Goal: Transaction & Acquisition: Purchase product/service

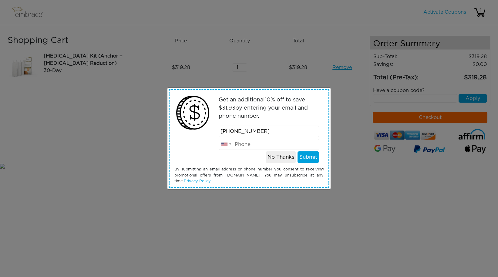
type input "917-454-8944"
click at [313, 153] on button "Submit" at bounding box center [308, 158] width 22 height 12
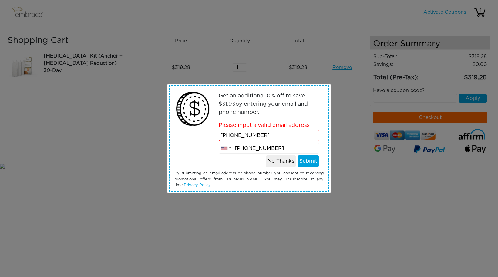
type input "917-454-8944"
drag, startPoint x: 272, startPoint y: 134, endPoint x: 184, endPoint y: 129, distance: 88.1
click at [184, 129] on div "Get an additional 10 % off to save $ 31.93 by entering your email and phone num…" at bounding box center [249, 138] width 158 height 105
type input "[EMAIL_ADDRESS][DOMAIN_NAME]"
click at [306, 167] on div "Get an additional 10 % off to save $ 31.93 by entering your email and phone num…" at bounding box center [249, 138] width 158 height 105
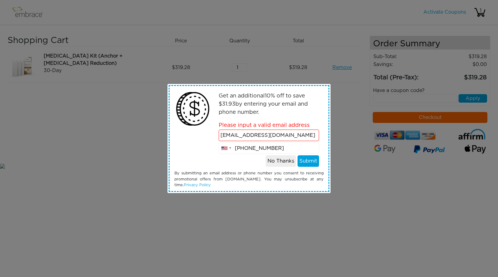
click at [309, 164] on button "Submit" at bounding box center [308, 162] width 22 height 12
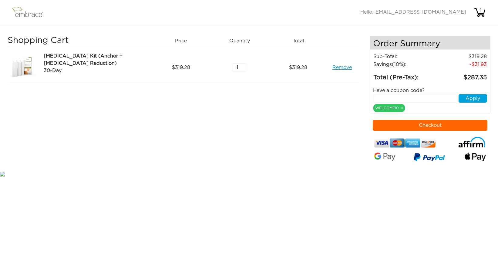
click at [426, 124] on button "Checkout" at bounding box center [430, 125] width 115 height 11
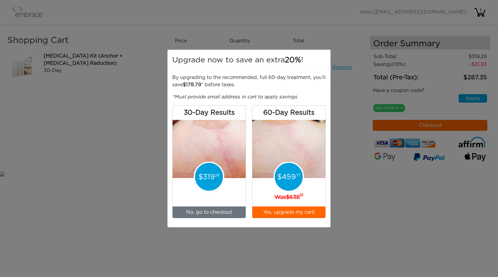
click at [287, 211] on button "Yes, upgrade my cart!" at bounding box center [288, 213] width 73 height 12
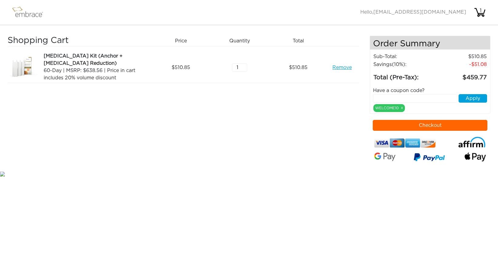
click at [342, 68] on link "Remove" at bounding box center [341, 67] width 19 height 7
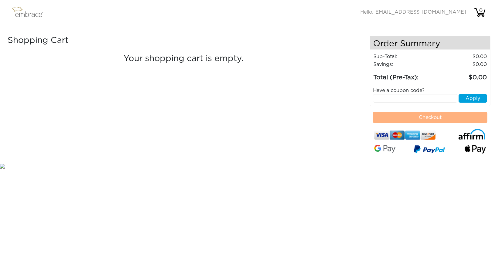
click at [36, 18] on img at bounding box center [30, 12] width 39 height 15
click at [27, 12] on img at bounding box center [30, 12] width 39 height 15
click at [23, 17] on img at bounding box center [30, 12] width 39 height 15
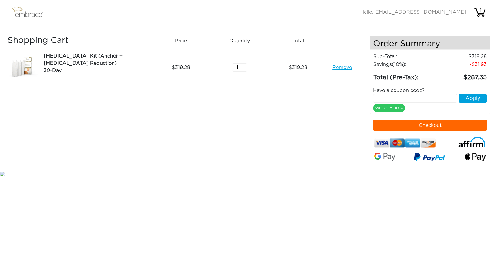
click at [437, 128] on button "Checkout" at bounding box center [430, 125] width 115 height 11
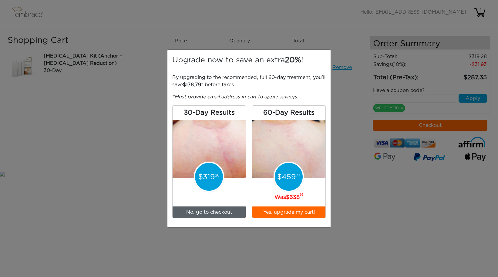
click at [221, 211] on link "No, go to checkout" at bounding box center [208, 213] width 73 height 12
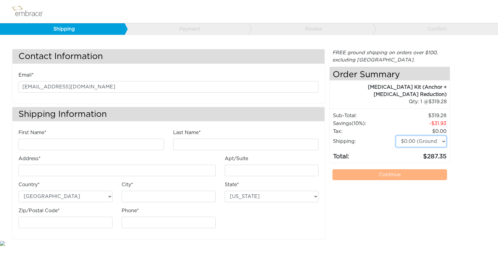
select select "4"
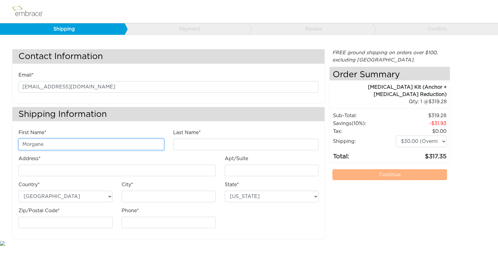
type input "Morgane"
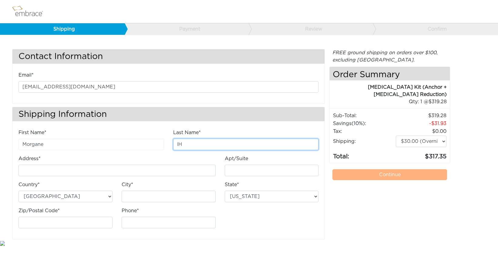
type input "l"
type input "Lhote"
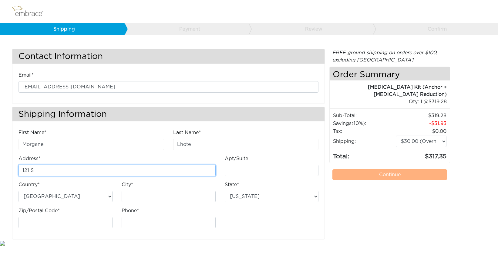
click at [40, 171] on input "121 S" at bounding box center [116, 171] width 197 height 12
type input "121"
type input "121 S Hope Street #329"
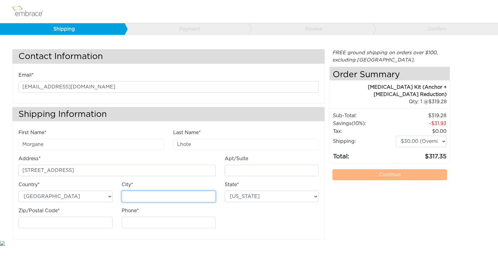
type input "Los Angeles"
select select "CA"
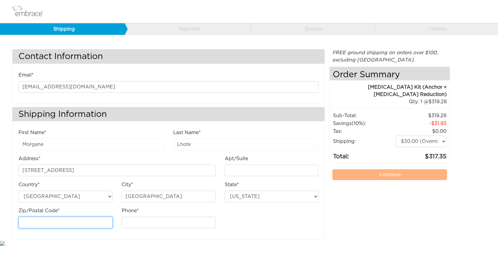
type input "90012"
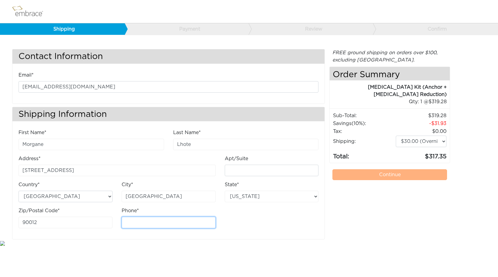
type input "9174548944"
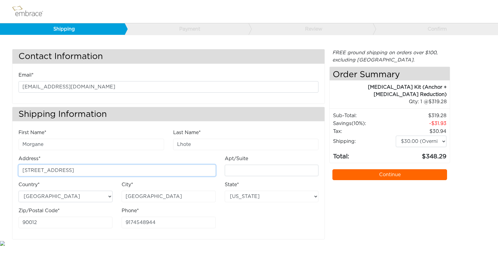
drag, startPoint x: 84, startPoint y: 169, endPoint x: 65, endPoint y: 170, distance: 18.2
click at [65, 170] on input "121 S Hope Street #329" at bounding box center [116, 171] width 197 height 12
type input "121 S Hope Street"
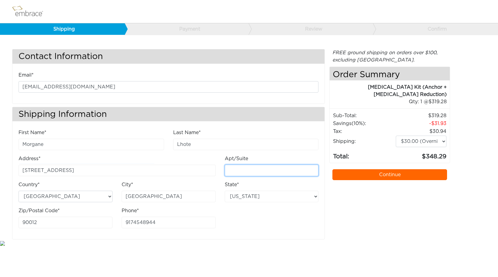
click at [242, 171] on input "Apt/Suite" at bounding box center [272, 171] width 94 height 12
paste input "#329"
type input "#329"
click at [392, 172] on link "Continue" at bounding box center [389, 174] width 115 height 11
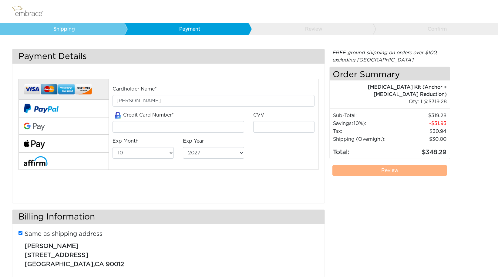
select select "10"
select select "2027"
click at [144, 129] on input "tel" at bounding box center [178, 127] width 132 height 12
type input "6011410320372811"
type input "239"
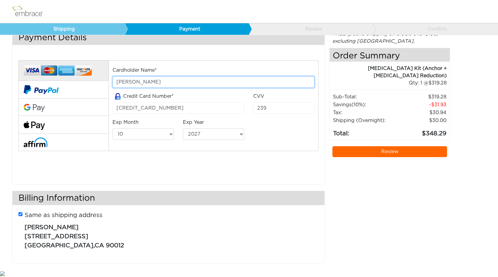
scroll to position [18, 0]
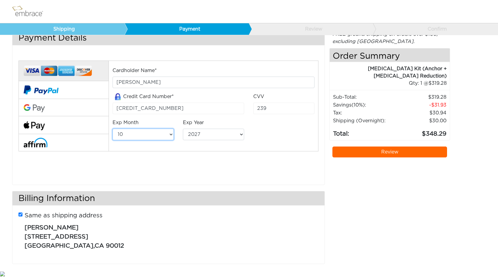
select select "3"
select select "2029"
click at [408, 154] on link "Review" at bounding box center [389, 152] width 115 height 11
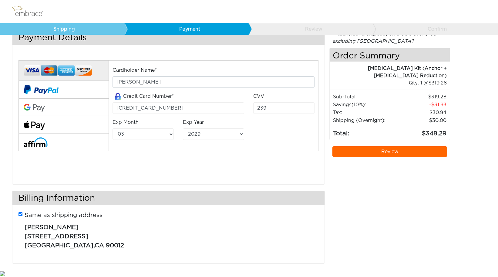
scroll to position [18, 0]
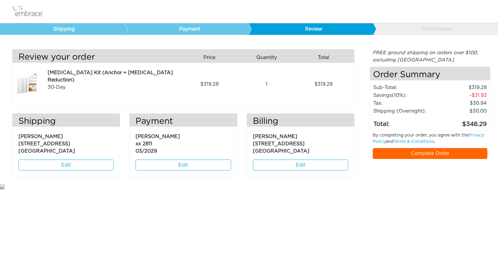
click at [79, 165] on link "Edit" at bounding box center [65, 165] width 95 height 11
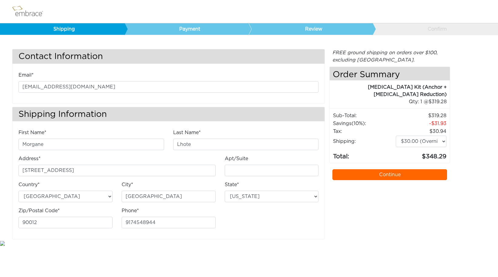
select select "CA"
select select "4"
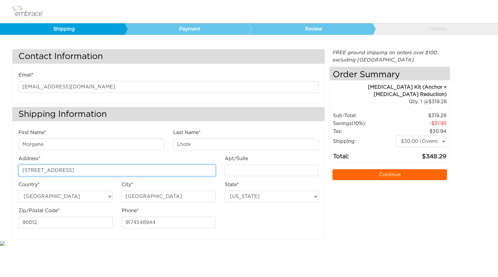
type input "[STREET_ADDRESS]"
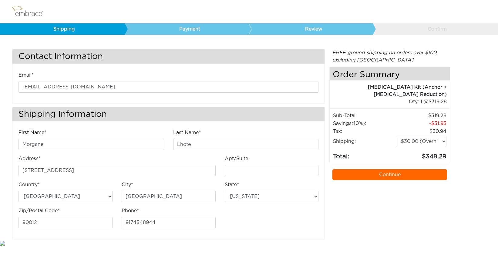
click at [356, 208] on div "FREE ground shipping on orders over $100, excluding Australia. Any applicable i…" at bounding box center [389, 144] width 121 height 191
click at [383, 176] on link "Continue" at bounding box center [389, 174] width 115 height 11
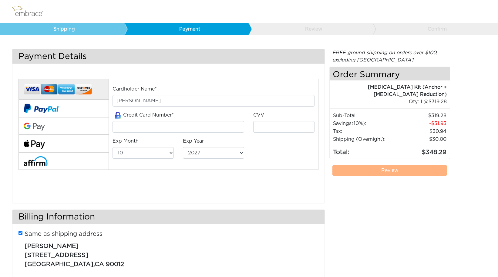
select select "10"
select select "2027"
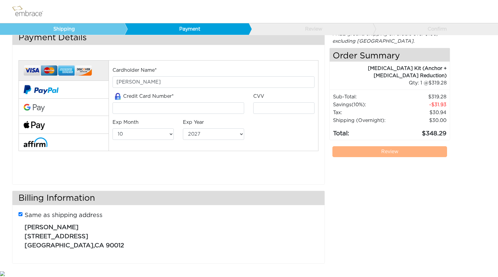
scroll to position [18, 0]
click at [164, 111] on input "tel" at bounding box center [178, 109] width 132 height 12
type input "[CREDIT_CARD_NUMBER]"
type input "239"
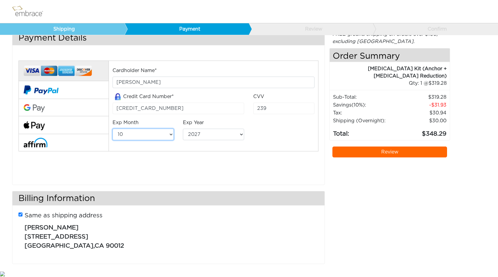
select select "3"
select select "2029"
click at [391, 153] on link "Review" at bounding box center [389, 152] width 115 height 11
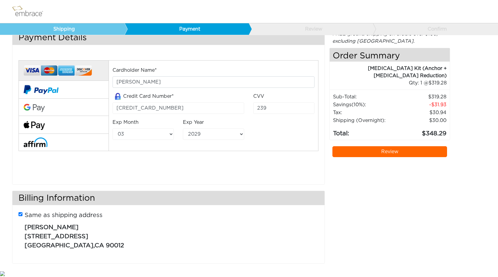
scroll to position [18, 0]
click at [401, 152] on link "Review" at bounding box center [389, 152] width 115 height 11
click at [379, 154] on link "Review" at bounding box center [389, 152] width 115 height 11
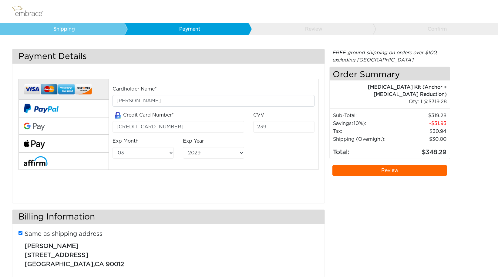
scroll to position [20, 0]
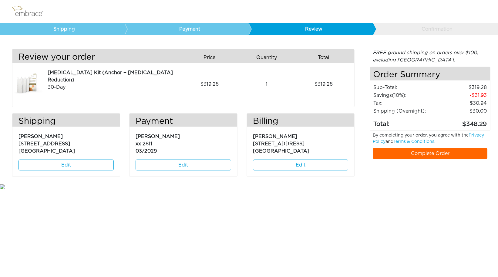
click at [444, 157] on link "Complete Order" at bounding box center [430, 153] width 115 height 11
